Goal: Transaction & Acquisition: Purchase product/service

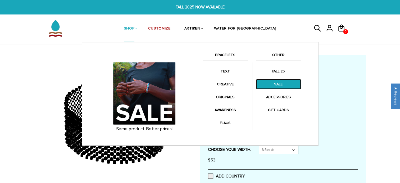
click at [267, 83] on link "SALE" at bounding box center [278, 84] width 45 height 10
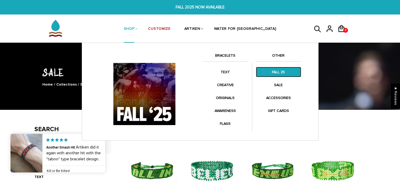
click at [279, 71] on link "FALL 25" at bounding box center [278, 72] width 45 height 10
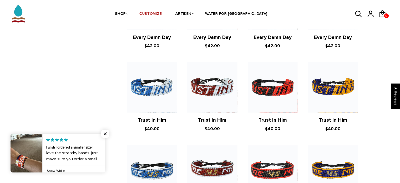
scroll to position [632, 0]
